Goal: Check status: Check status

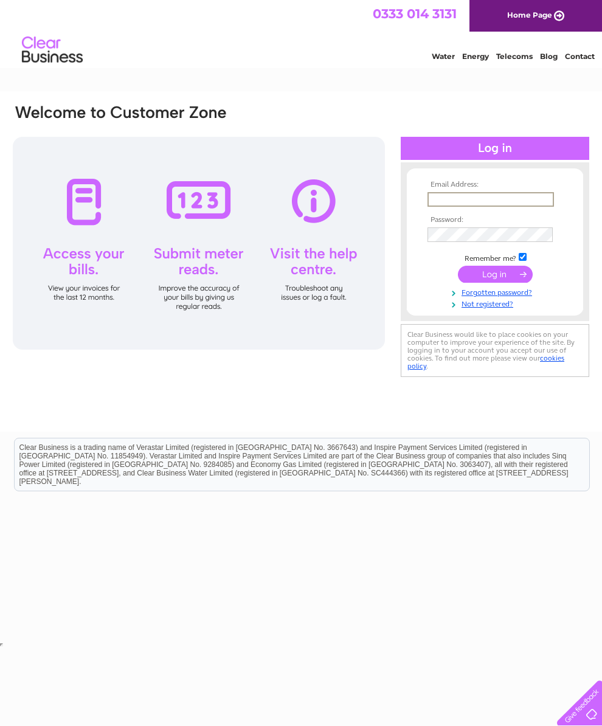
type input "[EMAIL_ADDRESS][DOMAIN_NAME]"
click at [495, 276] on input "submit" at bounding box center [495, 274] width 75 height 17
click at [512, 280] on input "submit" at bounding box center [495, 273] width 75 height 17
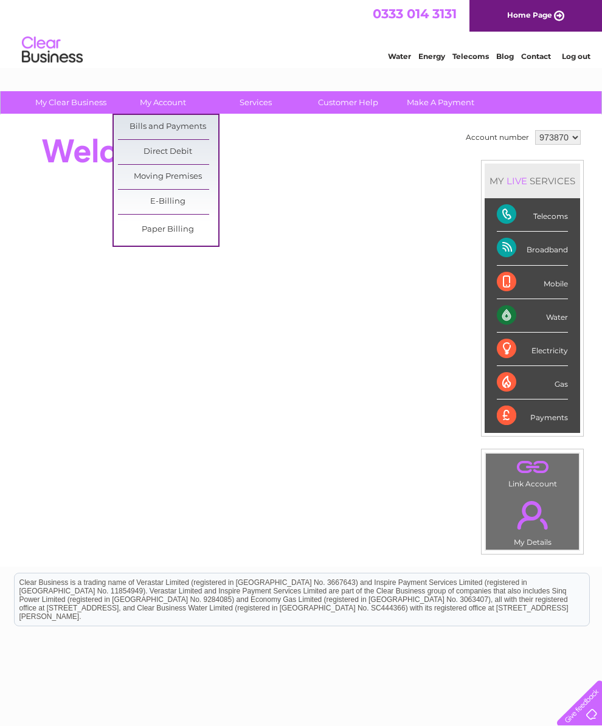
click at [187, 117] on link "Bills and Payments" at bounding box center [168, 127] width 100 height 24
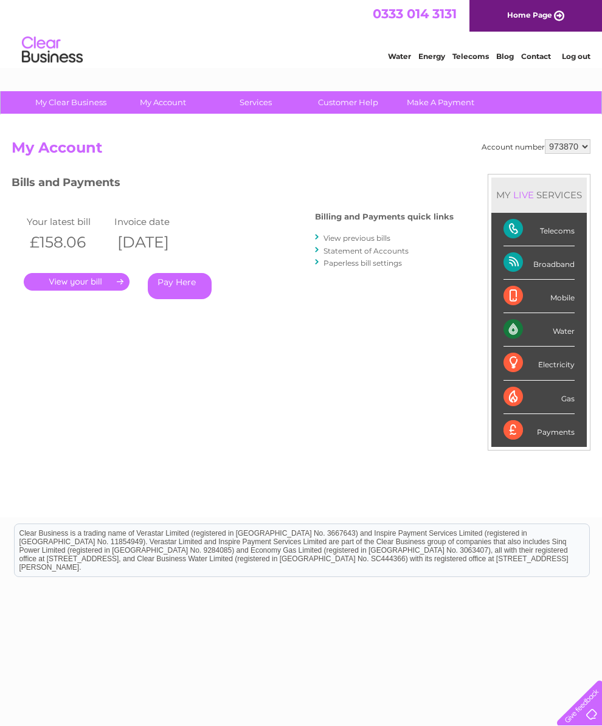
click at [108, 279] on link "." at bounding box center [77, 282] width 106 height 18
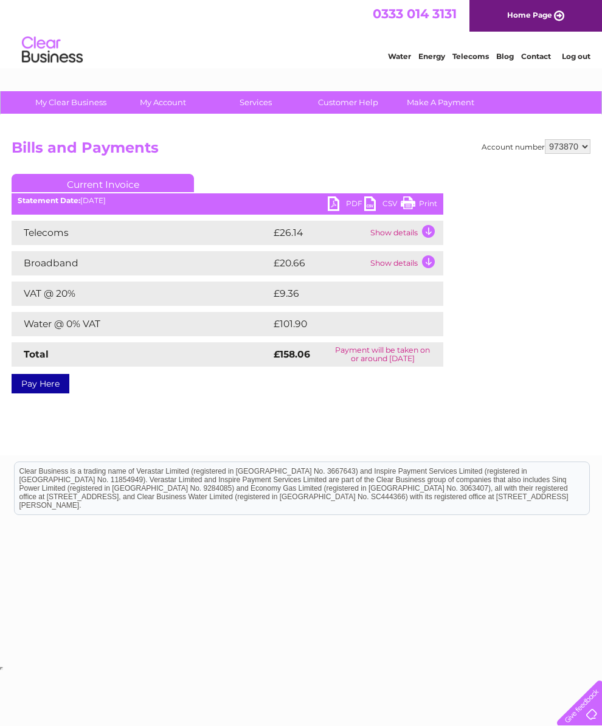
click at [430, 256] on td "Show details" at bounding box center [405, 263] width 76 height 24
